Goal: Find specific page/section: Find specific page/section

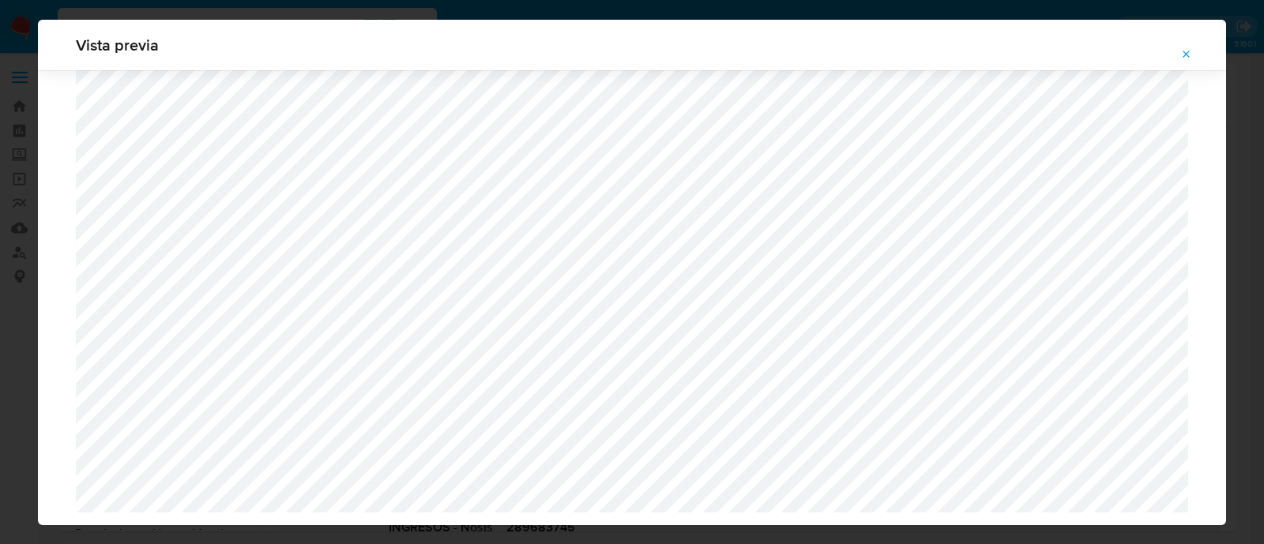
select select "10"
click at [1185, 51] on icon "Attachment preview" at bounding box center [1186, 54] width 13 height 13
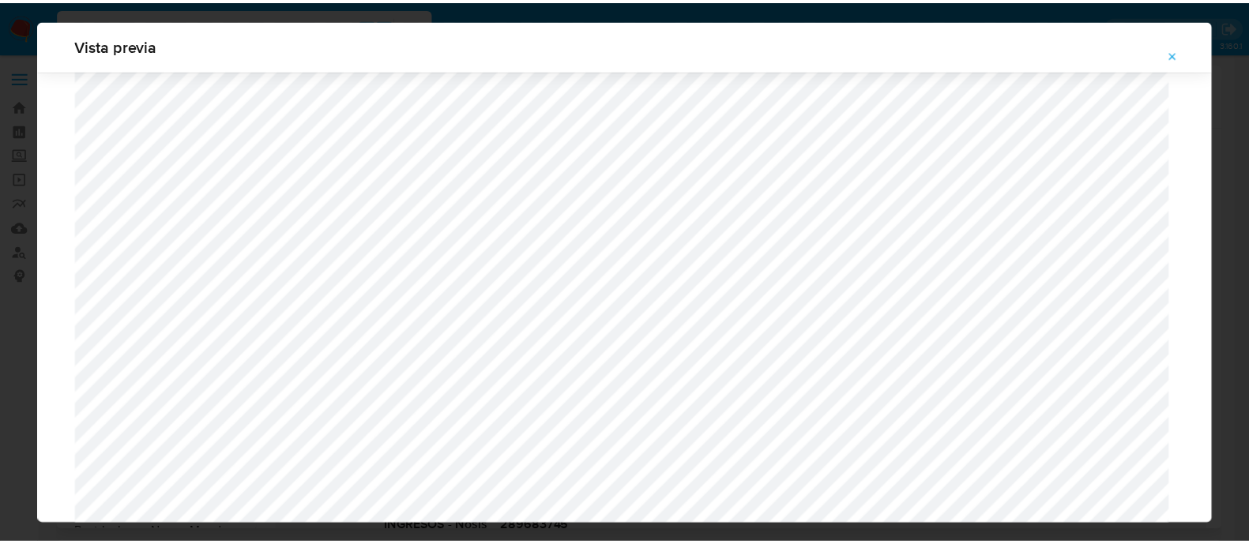
scroll to position [51, 0]
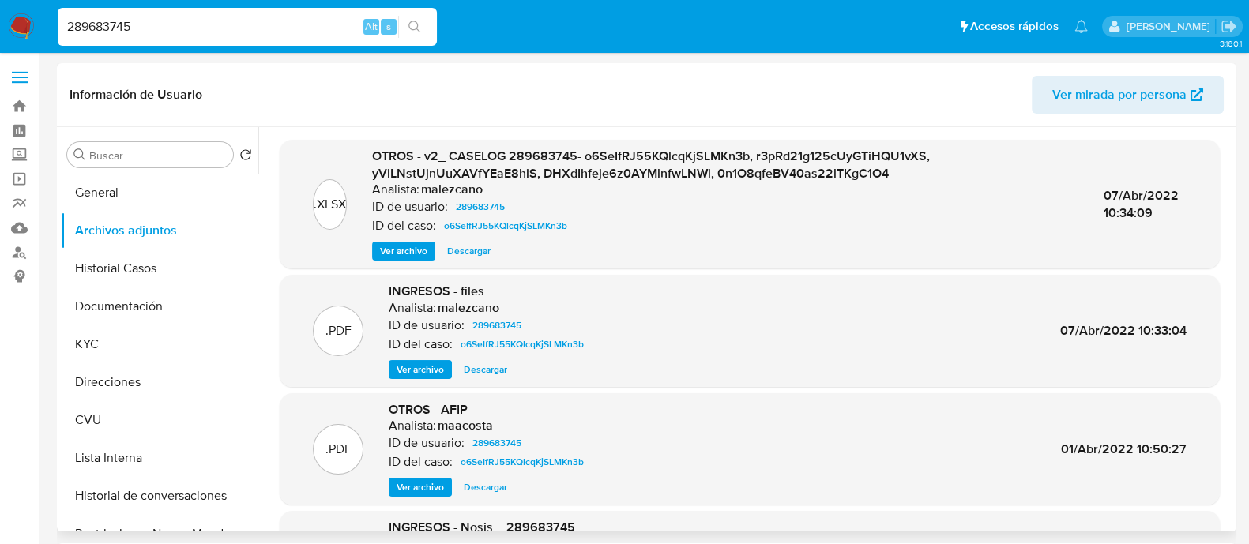
click at [280, 9] on div "289683745 Alt s" at bounding box center [247, 27] width 379 height 38
drag, startPoint x: 280, startPoint y: 9, endPoint x: 250, endPoint y: 9, distance: 29.2
click at [277, 9] on div "289683745 Alt s" at bounding box center [247, 27] width 379 height 38
click at [225, 12] on div "289683745 Alt s" at bounding box center [247, 27] width 379 height 38
click at [178, 17] on input "289683745" at bounding box center [247, 27] width 379 height 21
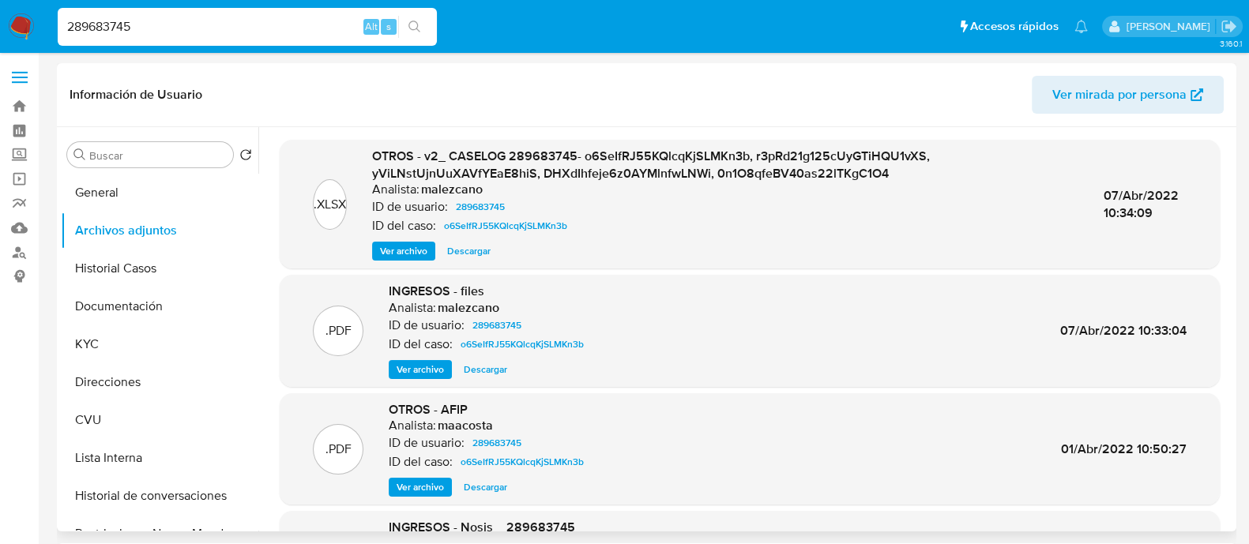
click at [178, 17] on input "289683745" at bounding box center [247, 27] width 379 height 21
click at [166, 33] on input "289683745" at bounding box center [247, 27] width 379 height 21
click at [165, 33] on input "289683745" at bounding box center [247, 27] width 379 height 21
paste input "51938891"
type input "251938891"
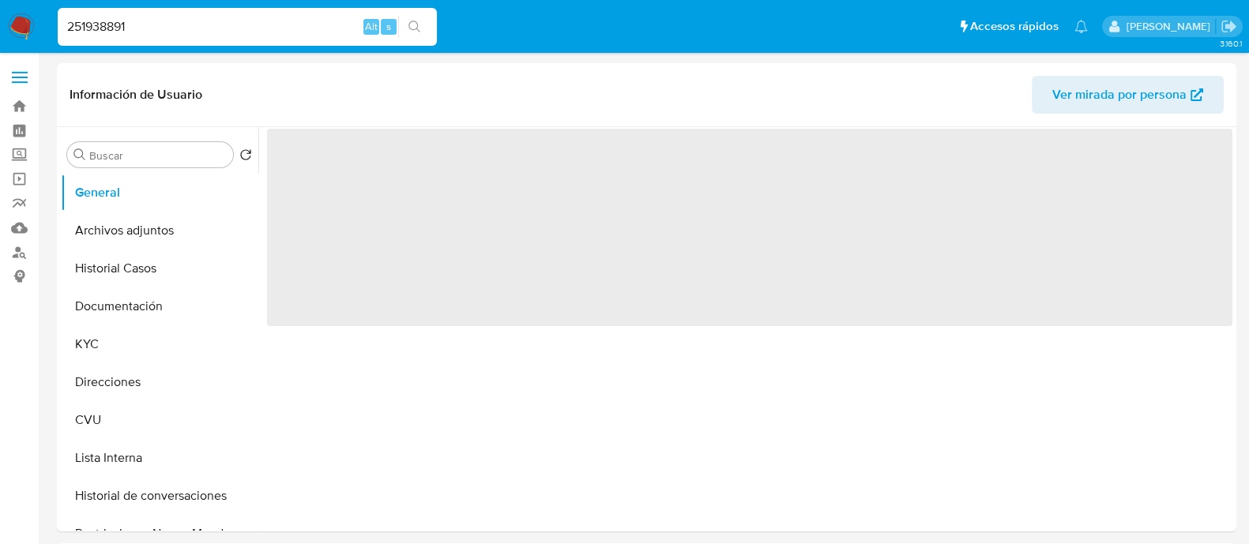
select select "10"
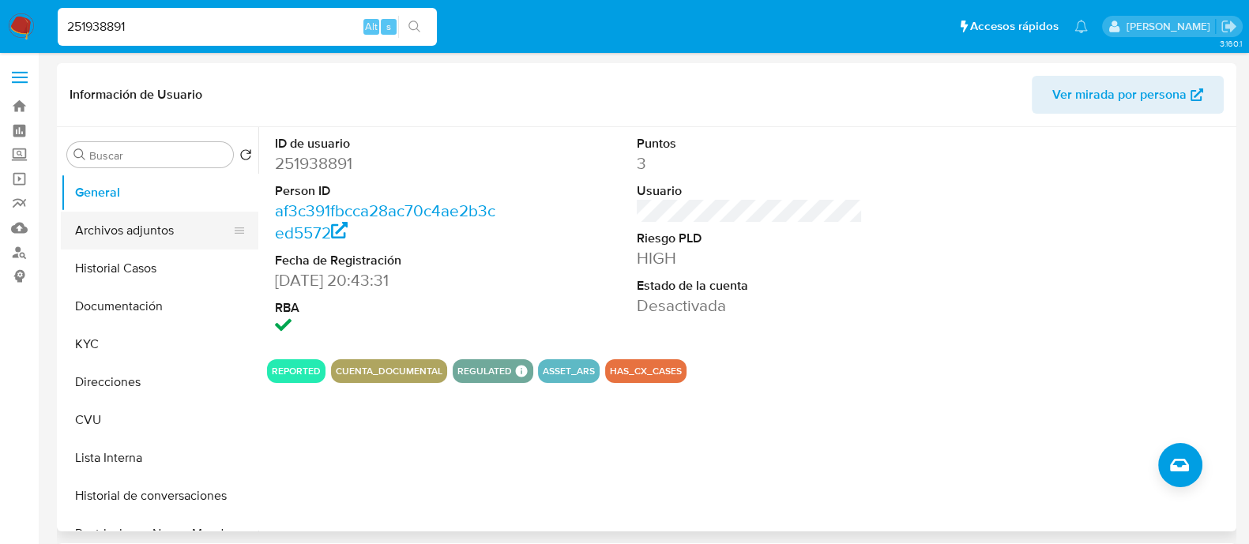
click at [141, 225] on button "Archivos adjuntos" at bounding box center [153, 231] width 185 height 38
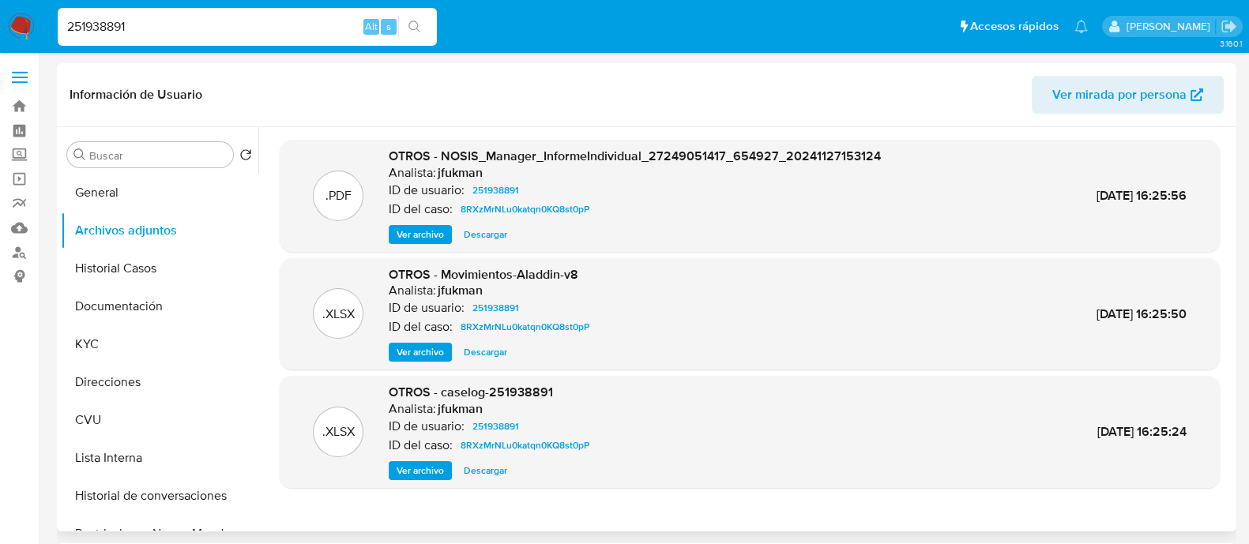
click at [419, 471] on span "Ver archivo" at bounding box center [419, 471] width 47 height 16
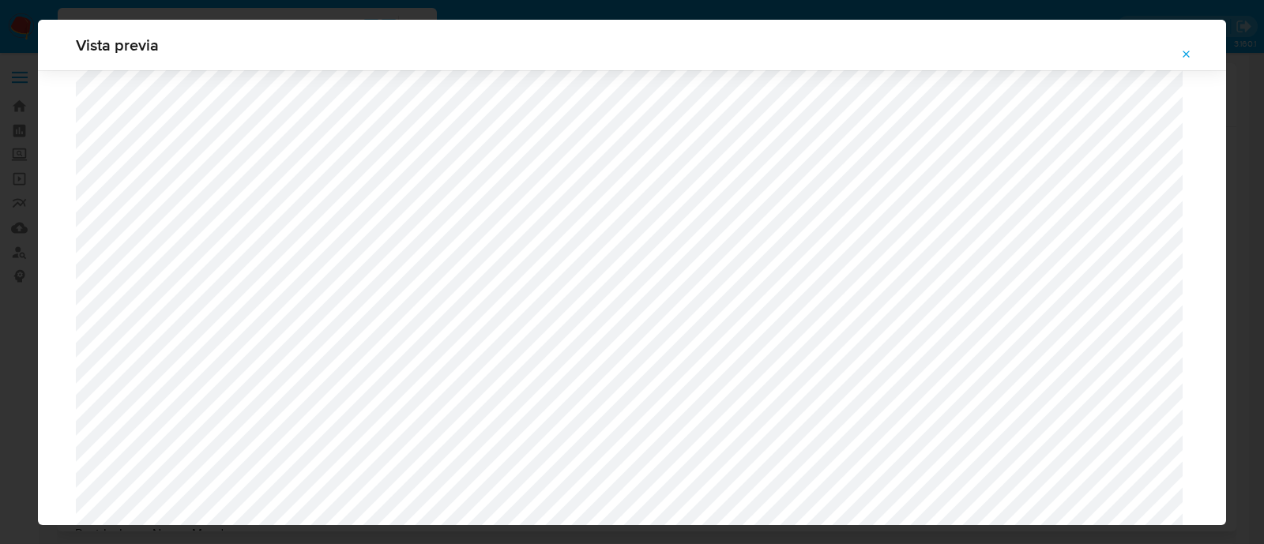
scroll to position [1350, 0]
click at [1188, 51] on icon "Attachment preview" at bounding box center [1186, 54] width 13 height 13
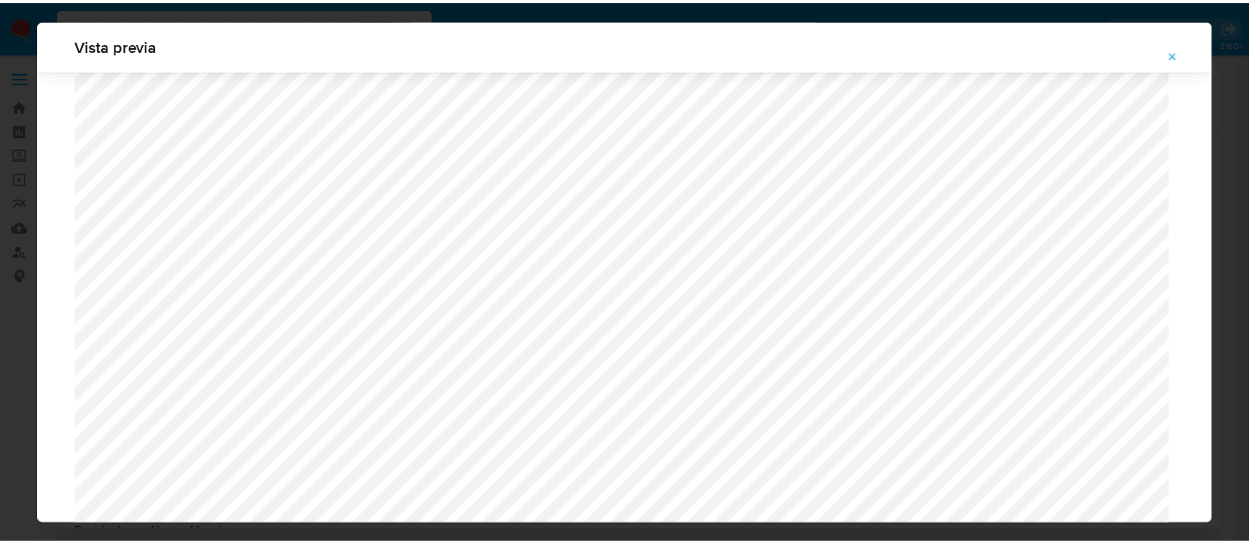
scroll to position [51, 0]
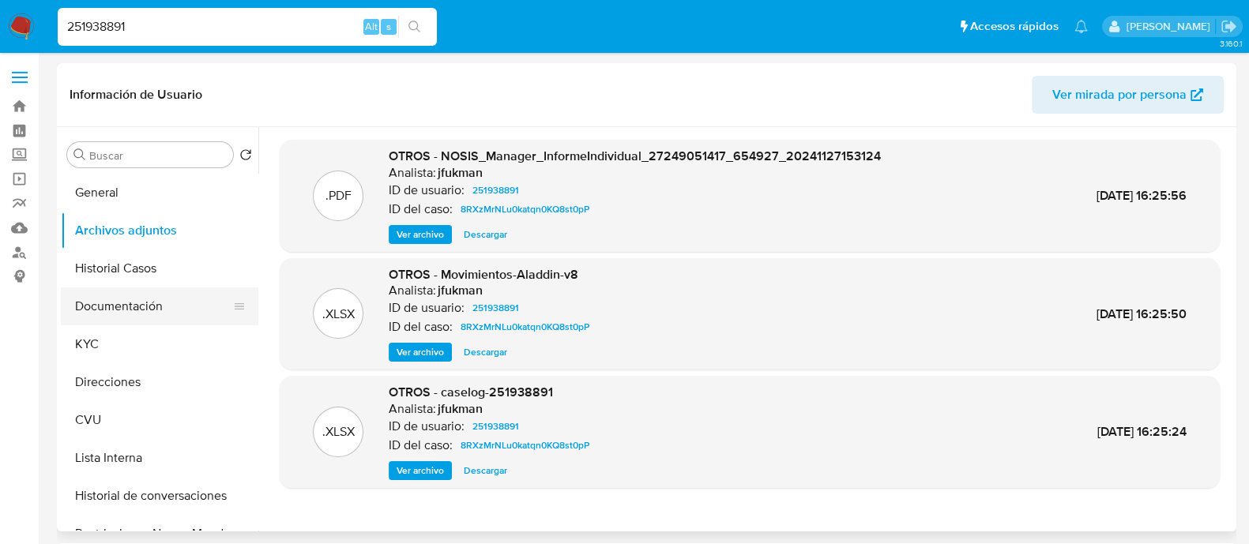
click at [123, 302] on button "Documentación" at bounding box center [153, 306] width 185 height 38
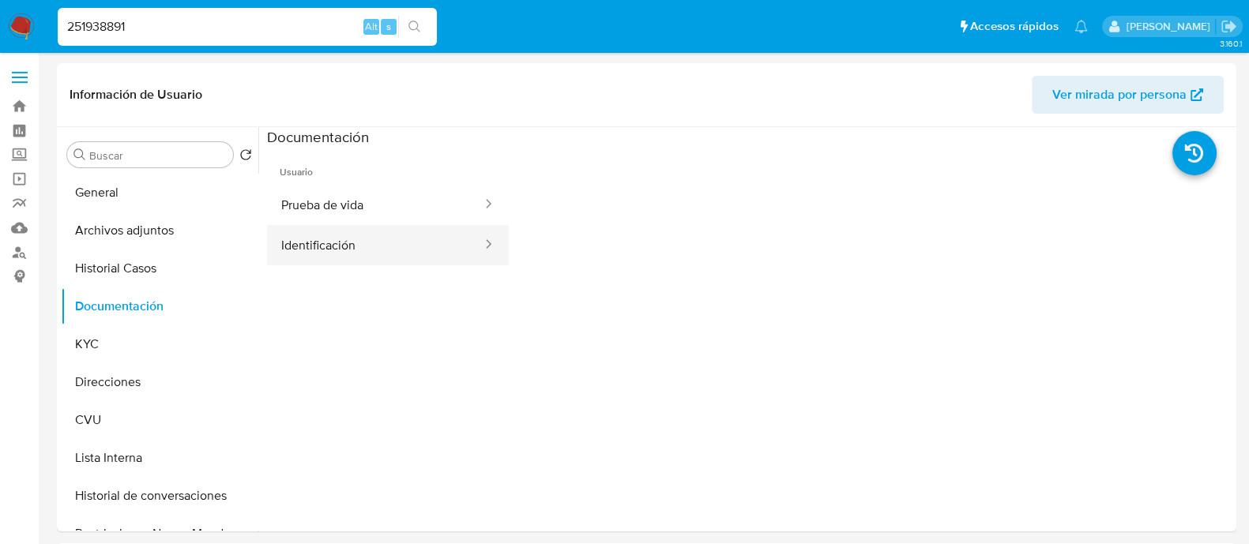
click at [359, 257] on button "Identificación" at bounding box center [375, 245] width 216 height 40
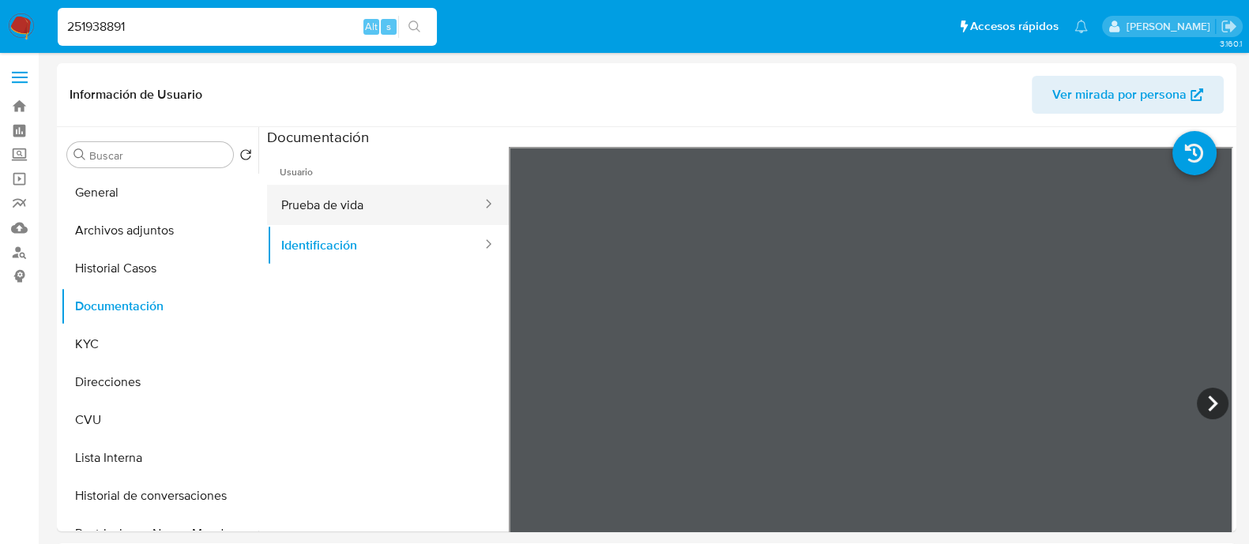
click at [292, 198] on button "Prueba de vida" at bounding box center [375, 205] width 216 height 40
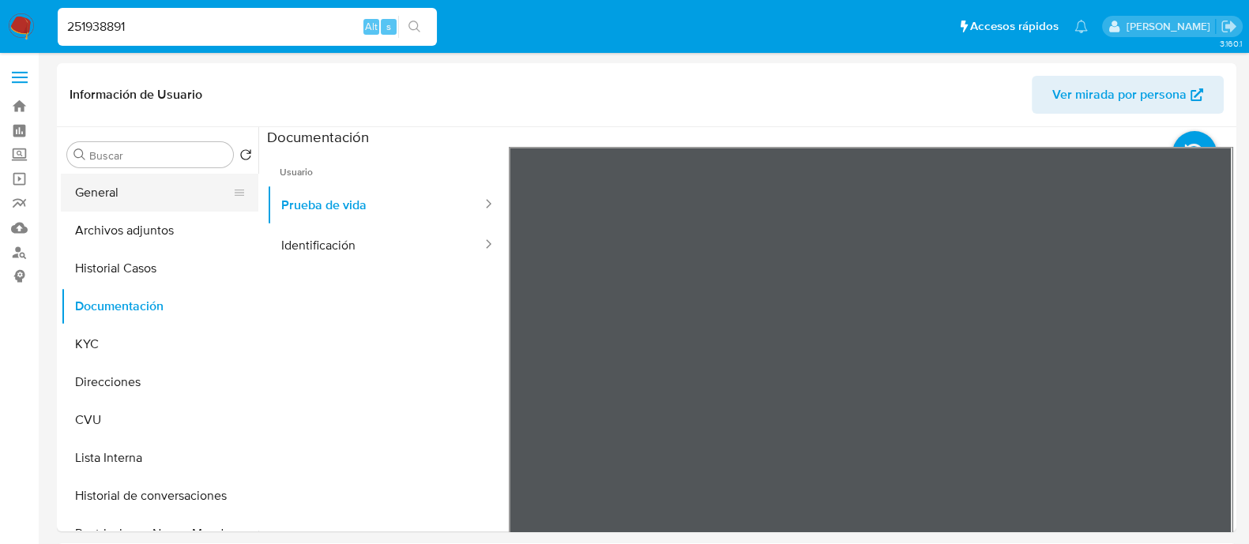
click at [136, 187] on button "General" at bounding box center [153, 193] width 185 height 38
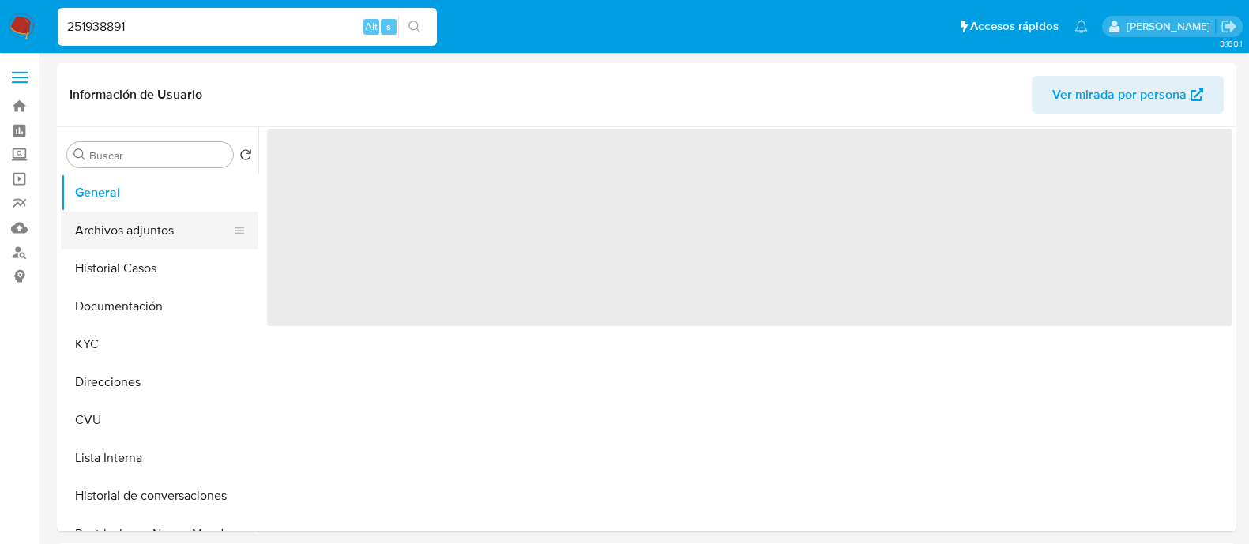
click at [137, 227] on button "Archivos adjuntos" at bounding box center [153, 231] width 185 height 38
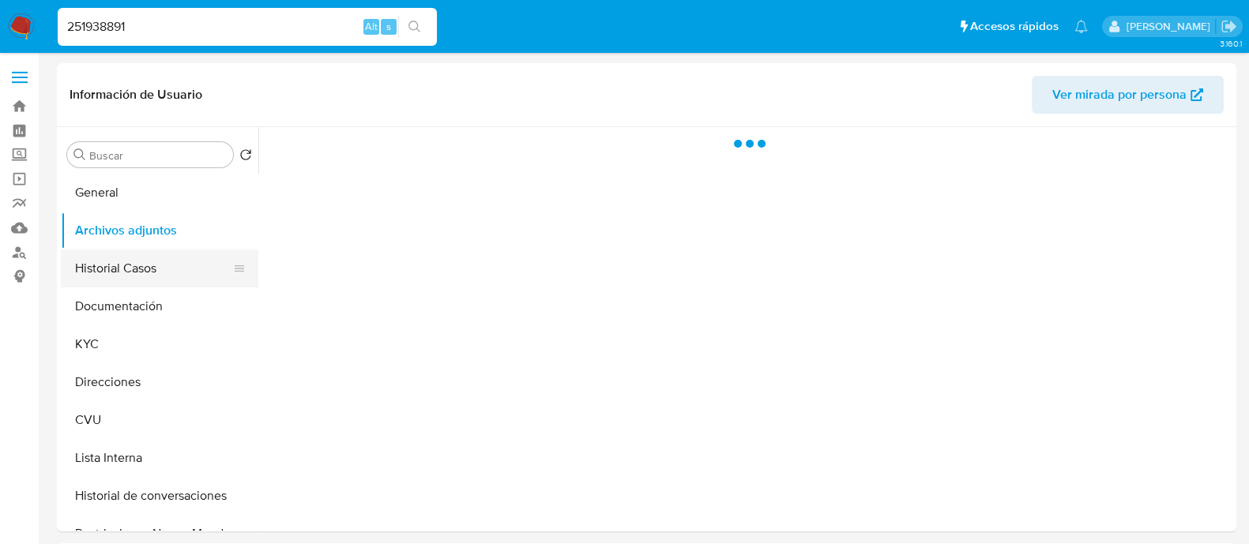
click at [130, 267] on button "Historial Casos" at bounding box center [153, 269] width 185 height 38
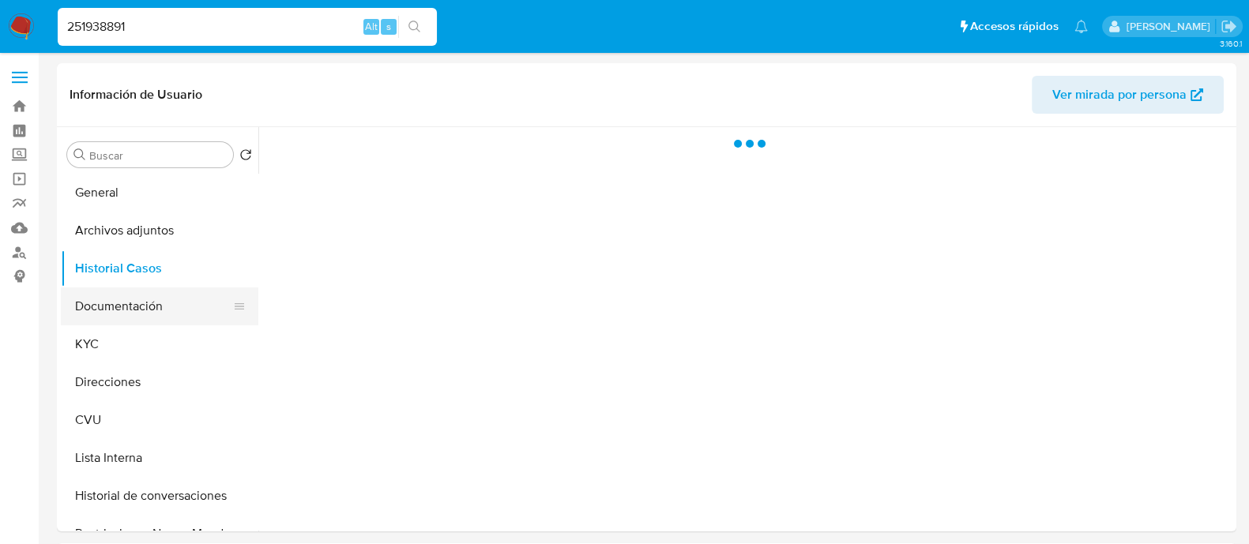
click at [130, 298] on button "Documentación" at bounding box center [153, 306] width 185 height 38
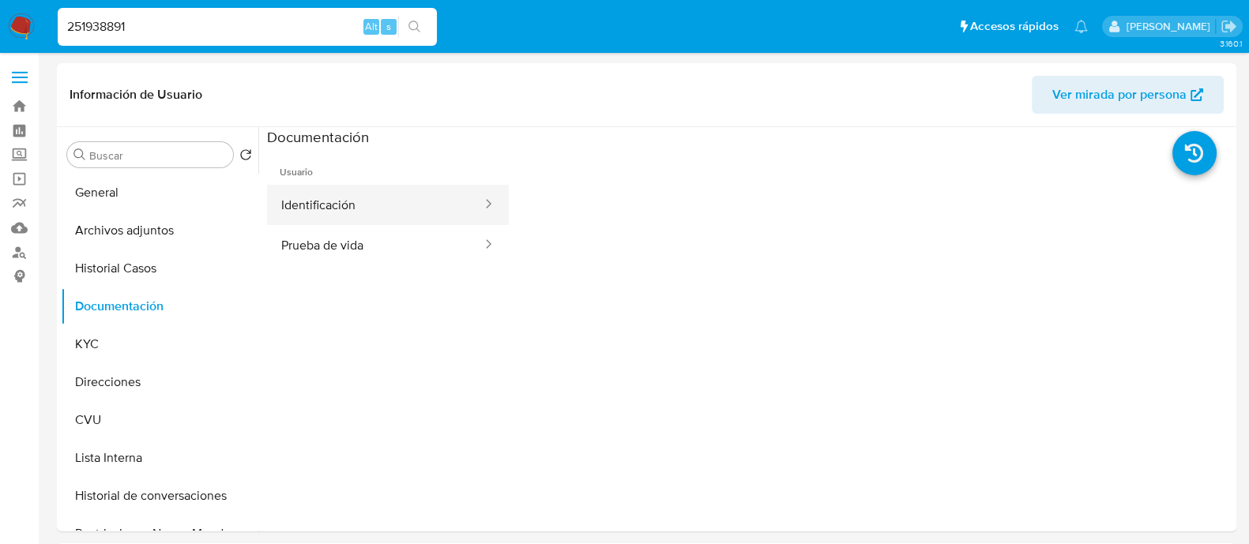
click at [392, 214] on button "Identificación" at bounding box center [375, 205] width 216 height 40
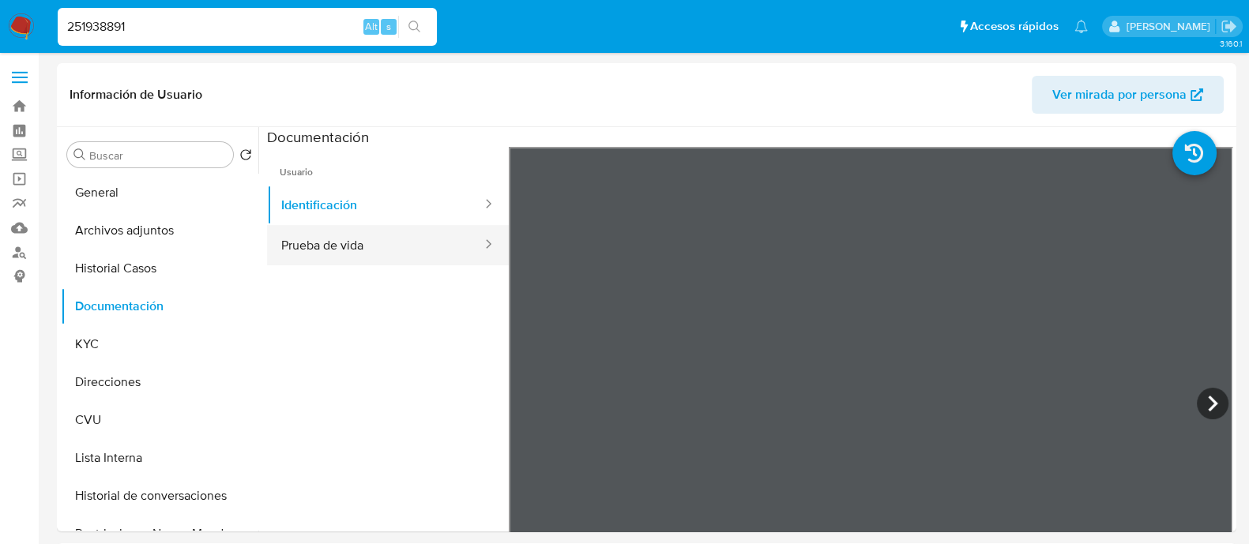
click at [389, 246] on button "Prueba de vida" at bounding box center [375, 245] width 216 height 40
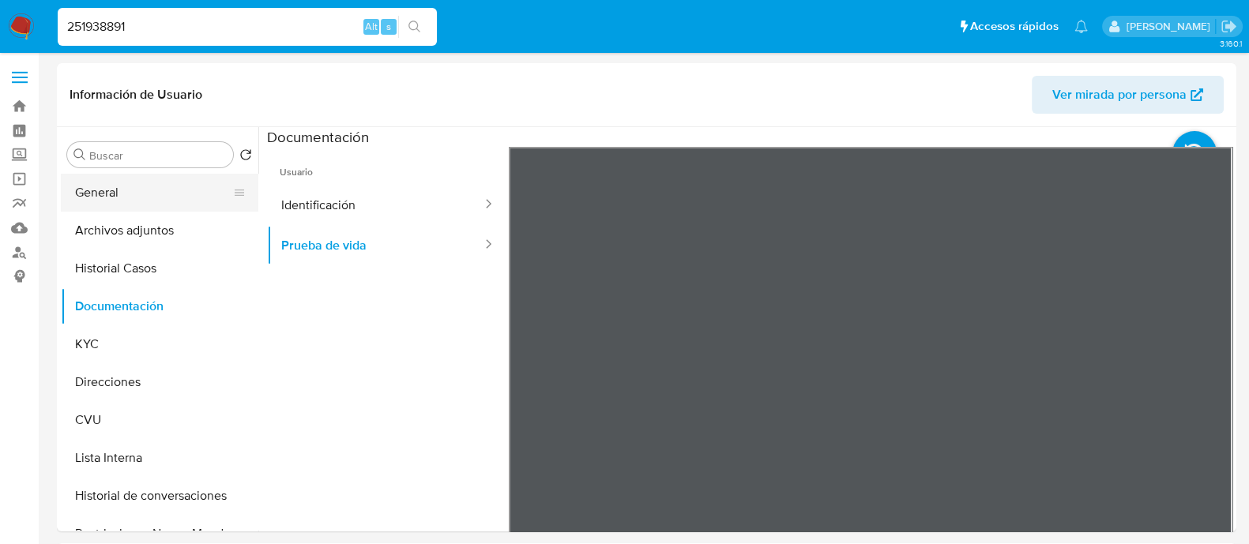
click at [166, 193] on button "General" at bounding box center [153, 193] width 185 height 38
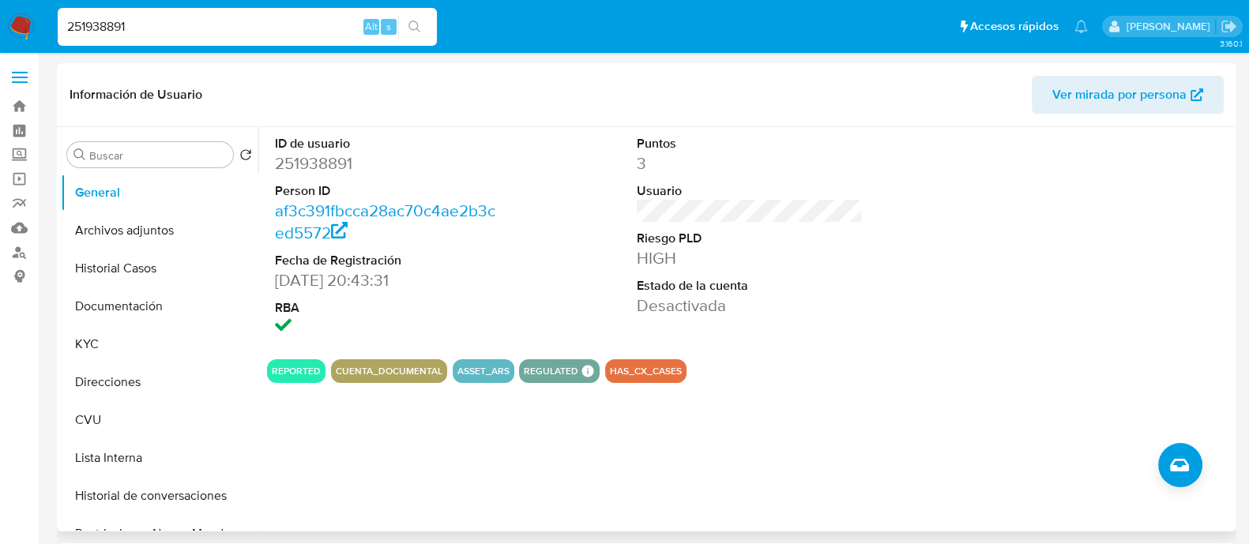
click at [839, 460] on div "ID de usuario 251938891 Person ID af3c391fbcca28ac70c4ae2b3ced5572 Fecha de Reg…" at bounding box center [745, 329] width 974 height 404
